Goal: Navigation & Orientation: Find specific page/section

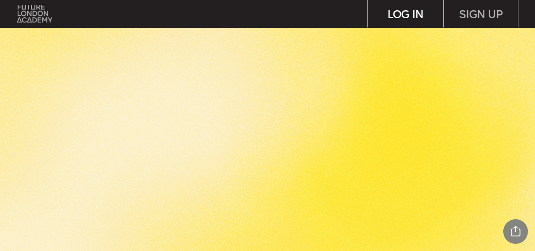
click at [396, 19] on div "LOG IN" at bounding box center [405, 14] width 75 height 28
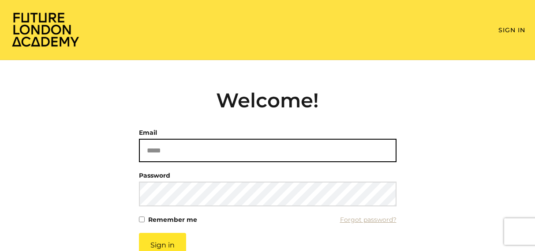
click at [196, 147] on input "Email" at bounding box center [268, 150] width 258 height 23
type input "**********"
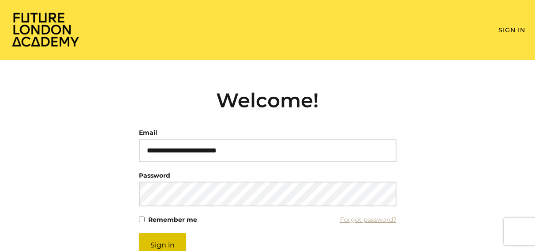
click at [169, 245] on button "Sign in" at bounding box center [162, 245] width 47 height 24
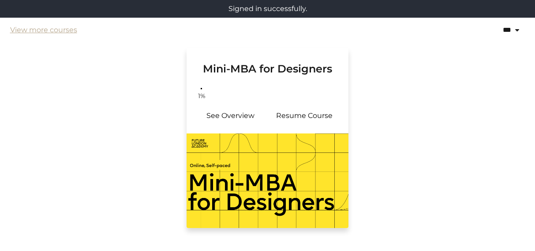
scroll to position [194, 0]
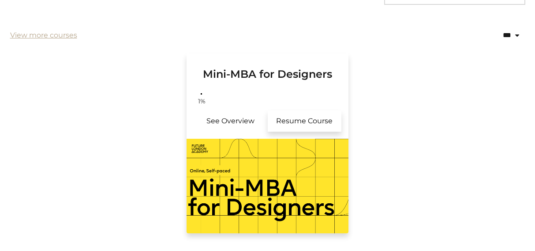
click at [307, 122] on link "Resume Course" at bounding box center [305, 120] width 74 height 21
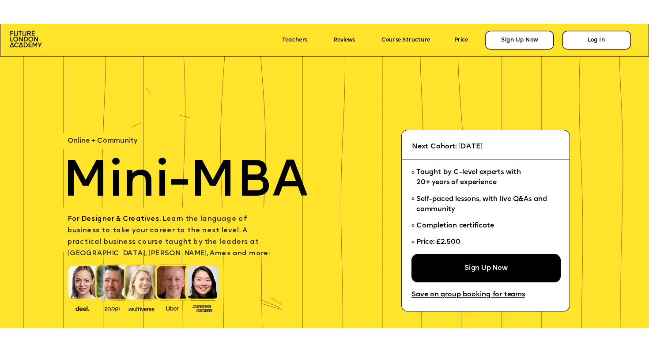
scroll to position [497, 0]
